Goal: Task Accomplishment & Management: Use online tool/utility

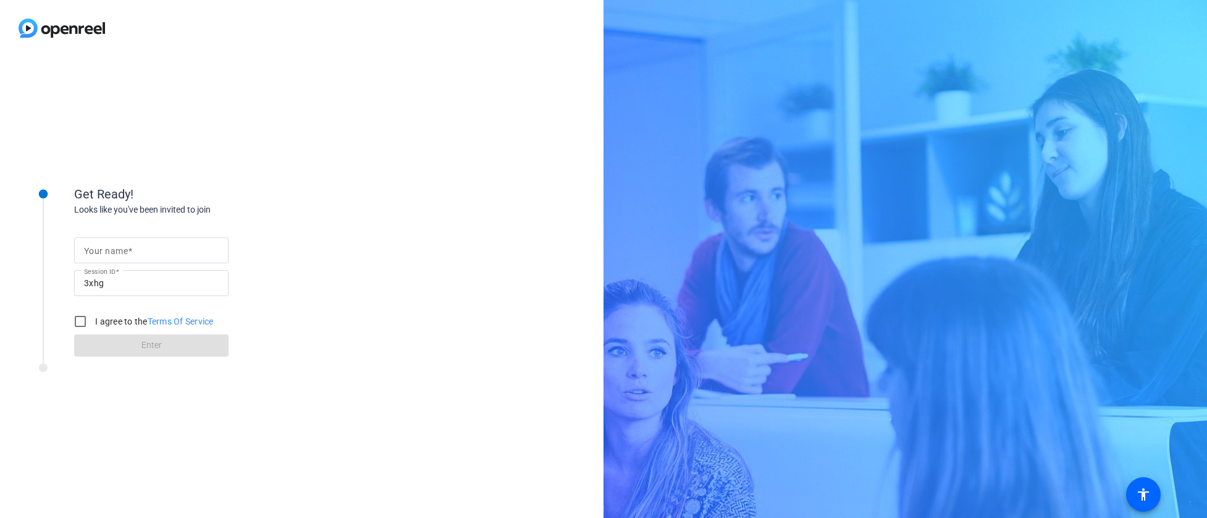
click at [172, 238] on div at bounding box center [151, 250] width 135 height 26
click at [166, 248] on input "Your name" at bounding box center [151, 250] width 135 height 15
type input "[PERSON_NAME]"
click at [77, 323] on input "I agree to the Terms Of Service" at bounding box center [80, 321] width 25 height 25
checkbox input "true"
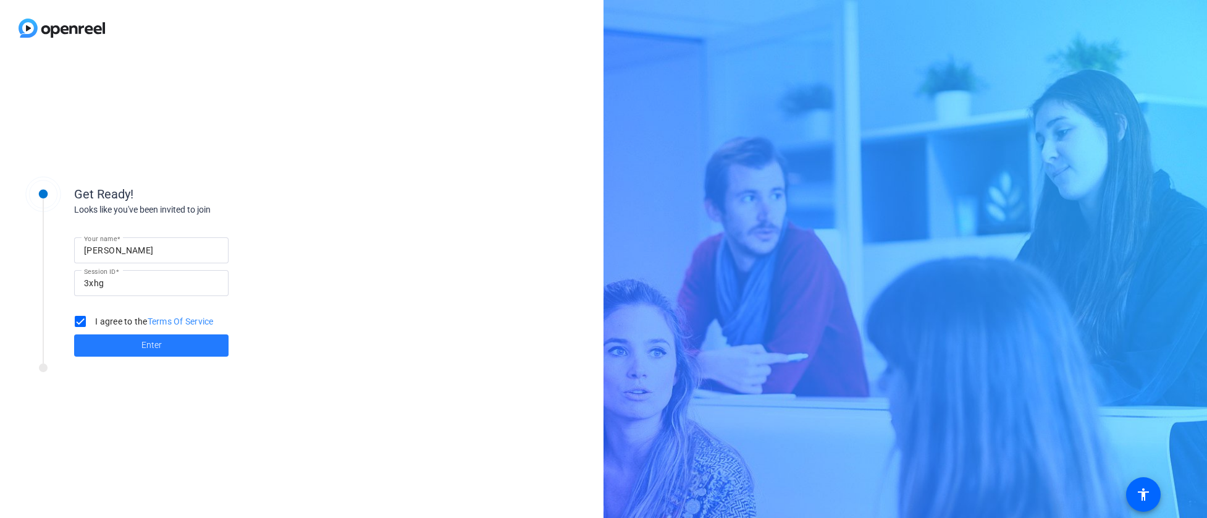
click at [116, 338] on span at bounding box center [151, 345] width 154 height 30
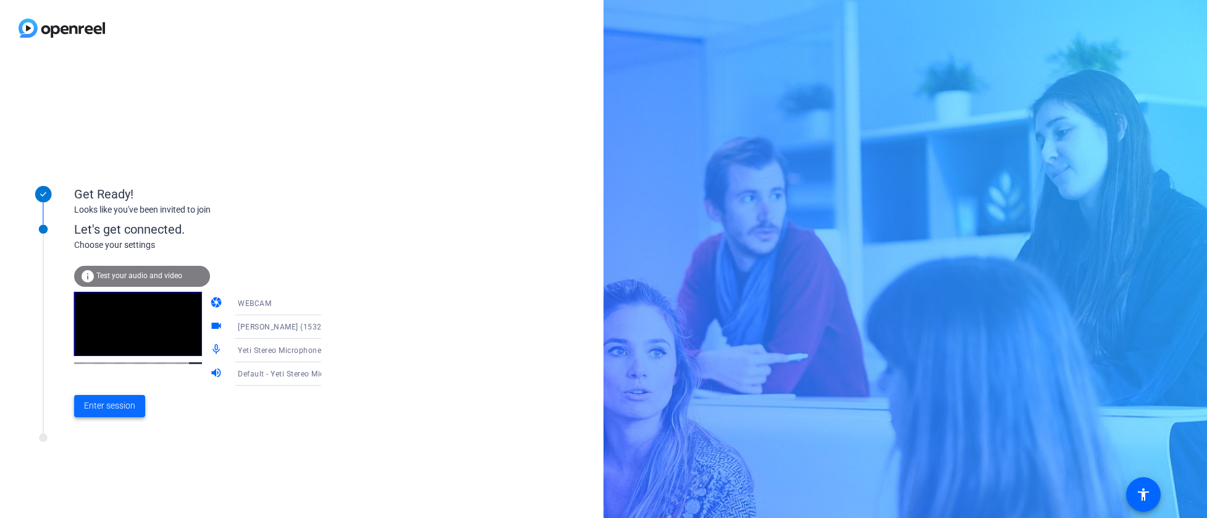
click at [111, 406] on span "Enter session" at bounding box center [109, 405] width 51 height 13
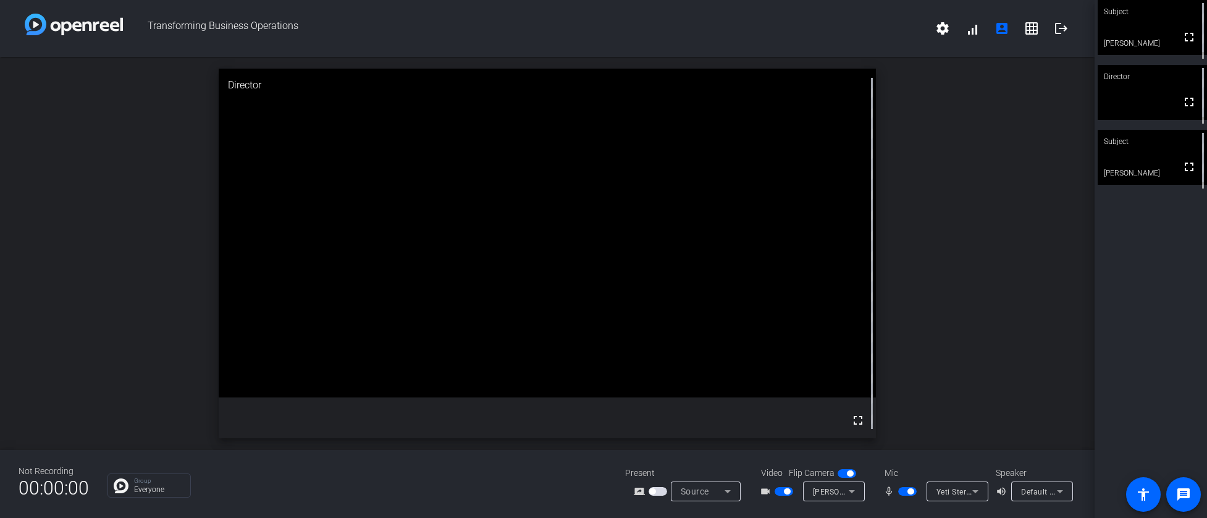
click at [656, 489] on span "button" at bounding box center [658, 491] width 19 height 9
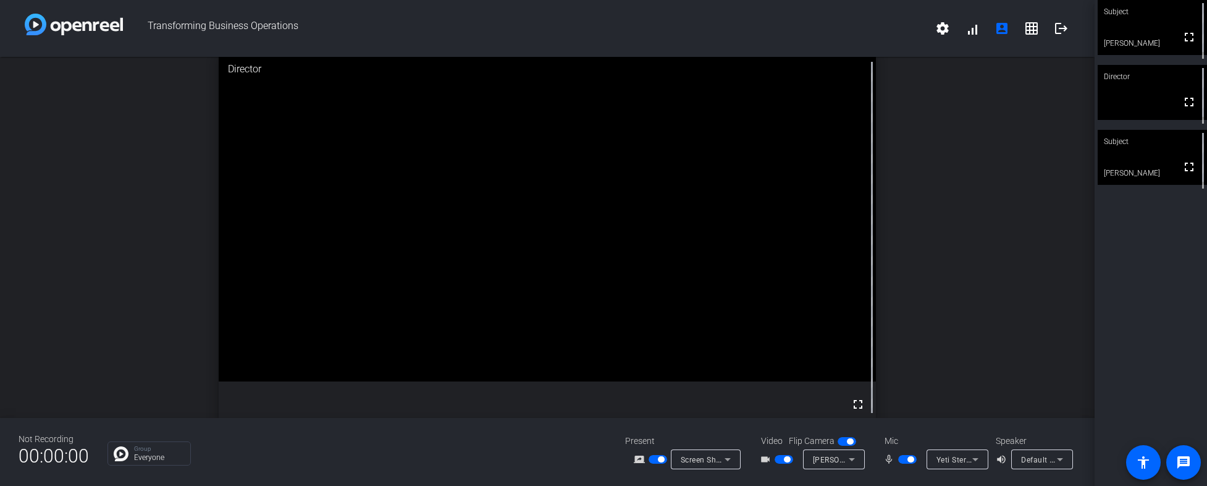
click at [709, 457] on span "Screen Sharing" at bounding box center [708, 459] width 54 height 10
click at [596, 447] on div at bounding box center [603, 243] width 1207 height 486
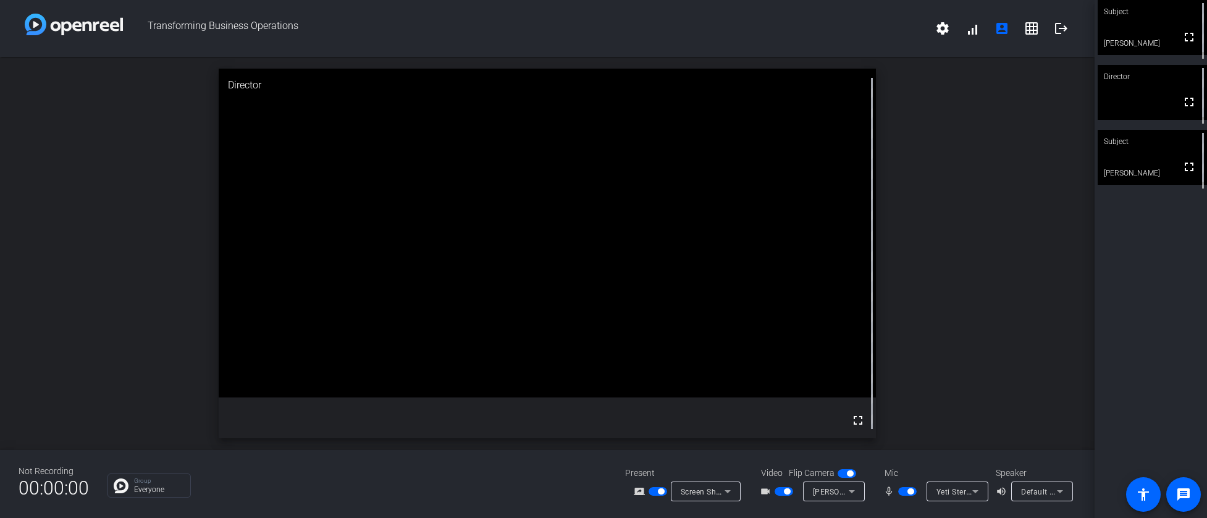
click at [725, 495] on icon at bounding box center [727, 491] width 15 height 15
click at [716, 445] on span "Screen Sharing" at bounding box center [702, 444] width 53 height 15
click at [656, 497] on div "screen_share_outline" at bounding box center [652, 491] width 37 height 15
click at [657, 494] on span "button" at bounding box center [658, 491] width 19 height 9
click at [657, 492] on span "button" at bounding box center [658, 491] width 19 height 9
